Goal: Go to known website: Access a specific website the user already knows

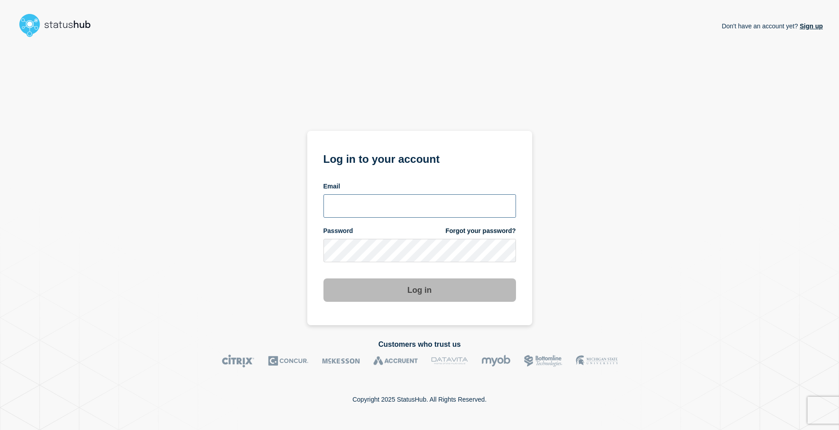
type input "[EMAIL_ADDRESS][DOMAIN_NAME]"
drag, startPoint x: 405, startPoint y: 280, endPoint x: 407, endPoint y: 291, distance: 11.4
click at [405, 280] on button "Log in" at bounding box center [419, 289] width 192 height 23
drag, startPoint x: 103, startPoint y: 299, endPoint x: 71, endPoint y: 286, distance: 34.9
click at [103, 299] on div "Don't have an account yet? Sign up Log in to your account Email [EMAIL_ADDRESS]…" at bounding box center [419, 183] width 806 height 284
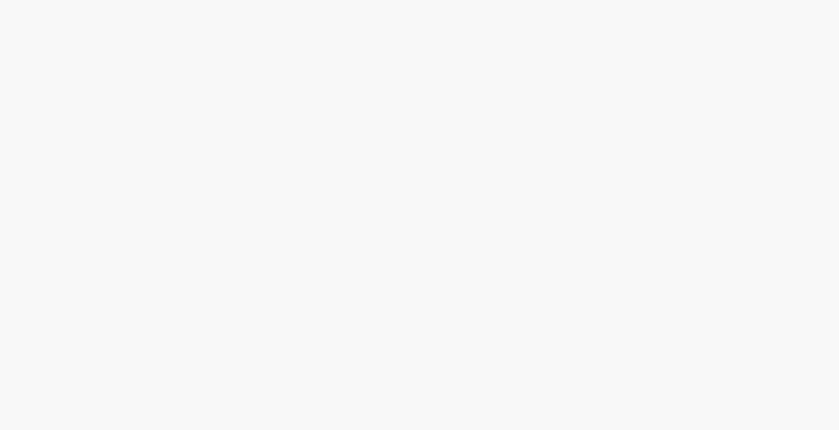
click at [420, 292] on body at bounding box center [419, 215] width 839 height 430
